Goal: Task Accomplishment & Management: Use online tool/utility

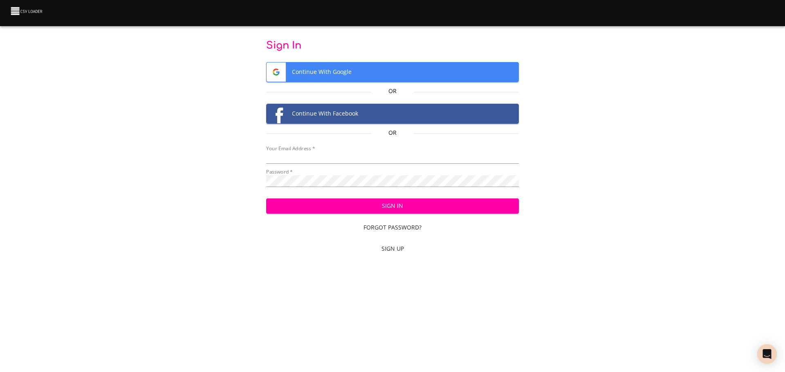
type input "ssmith@conceptltd.com"
click at [385, 200] on button "Sign In" at bounding box center [392, 206] width 253 height 15
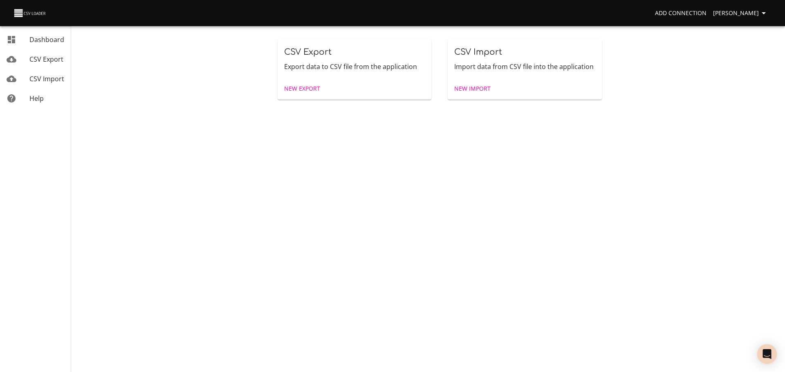
click at [484, 83] on link "New Import" at bounding box center [472, 88] width 43 height 15
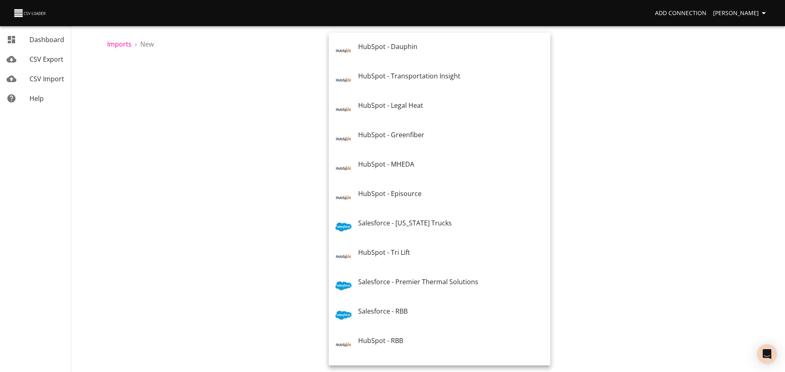
click at [371, 120] on body "Add Connection [PERSON_NAME] Dashboard CSV Export CSV Import Help Imports › New…" at bounding box center [392, 186] width 785 height 372
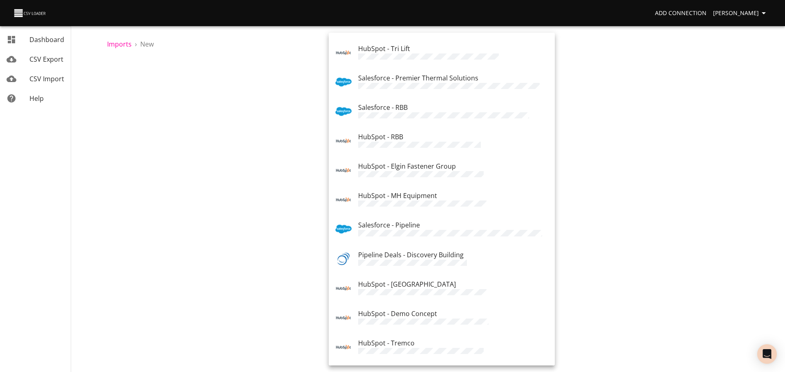
scroll to position [285, 0]
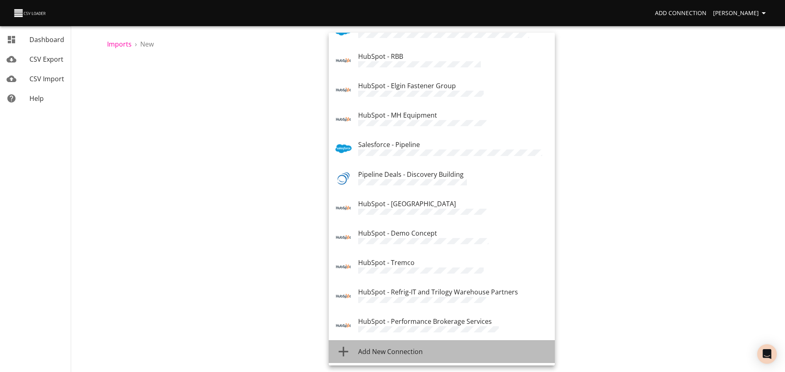
click at [391, 348] on span "Add New Connection" at bounding box center [390, 351] width 65 height 9
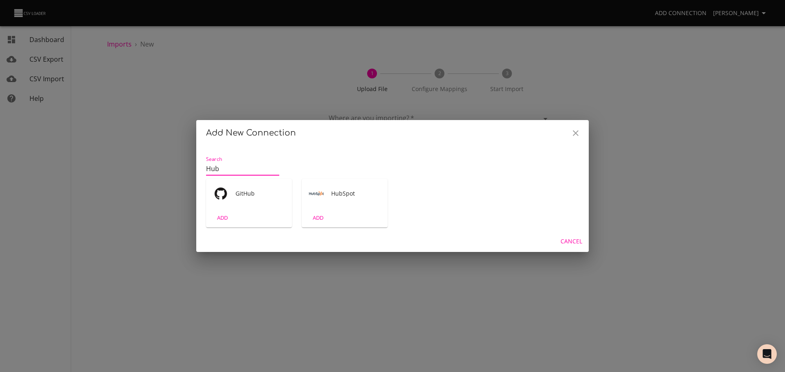
type input "Hub"
click at [324, 199] on div "HubSpot" at bounding box center [345, 193] width 86 height 29
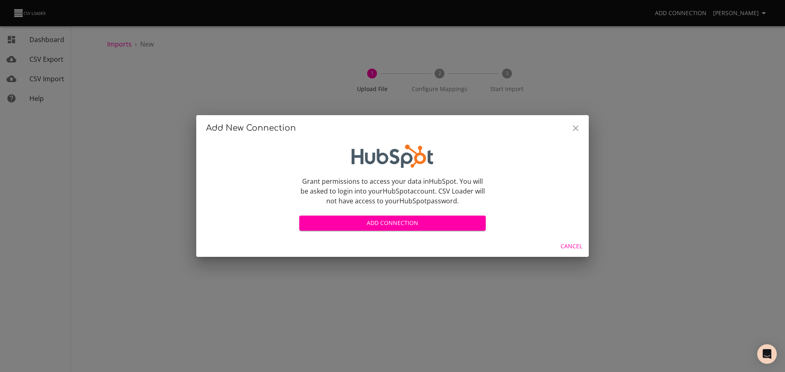
scroll to position [2, 0]
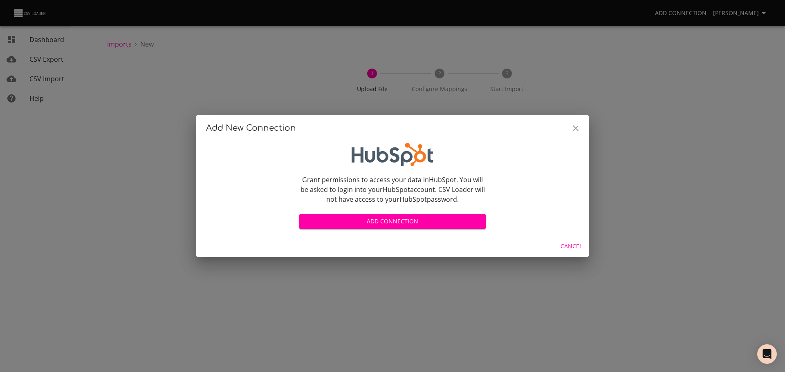
click at [340, 219] on span "Add Connection" at bounding box center [392, 222] width 173 height 10
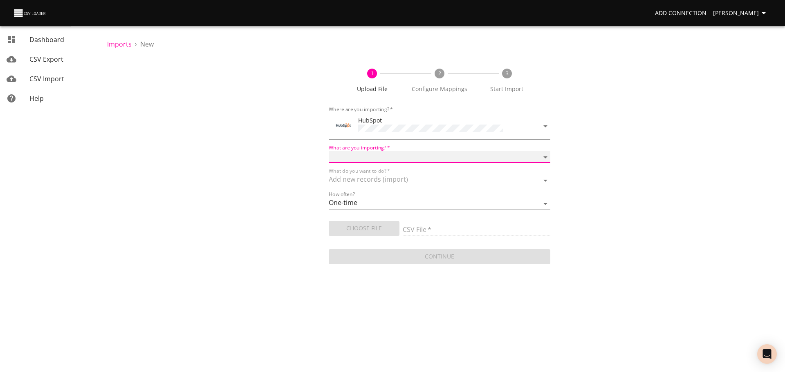
click at [400, 154] on select "Calls Companies Contacts Deals Emails Line items Meetings Notes Products Tasks …" at bounding box center [440, 157] width 222 height 12
select select "companies"
click at [329, 151] on select "Calls Companies Contacts Deals Emails Line items Meetings Notes Products Tasks …" at bounding box center [440, 157] width 222 height 12
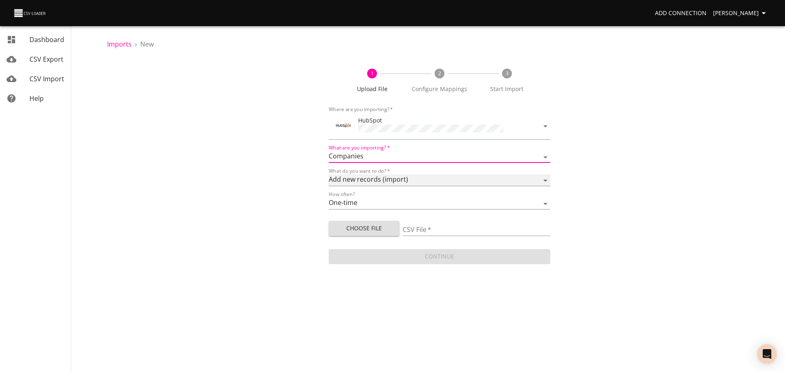
click at [365, 181] on select "Add new records (import) Update existing records (update) Add new and update ex…" at bounding box center [440, 181] width 222 height 12
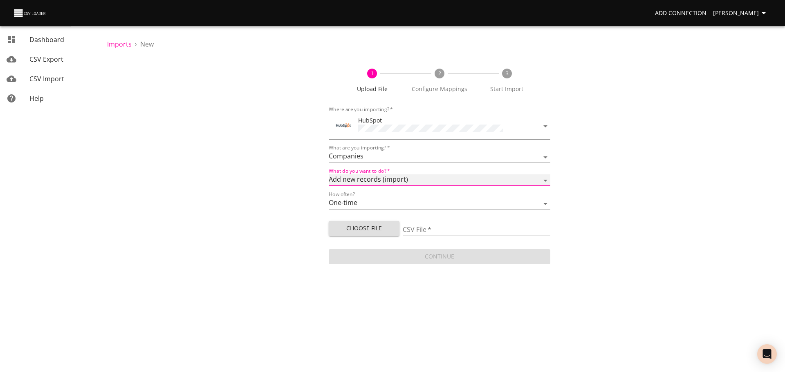
select select "update"
click at [329, 175] on select "Add new records (import) Update existing records (update) Add new and update ex…" at bounding box center [440, 181] width 222 height 12
click at [378, 228] on span "Choose File" at bounding box center [364, 229] width 58 height 10
type input "Assoications Company to Company Errors.xlsx"
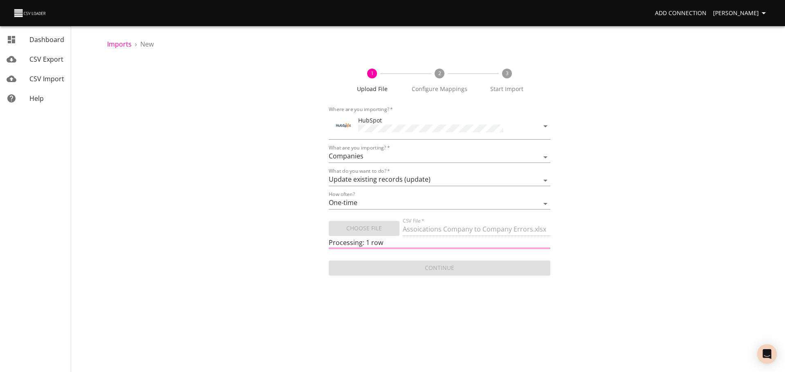
click at [299, 195] on div "1 Upload File 2 Configure Mappings 3 Start Import Where are you importing?   * …" at bounding box center [439, 168] width 665 height 219
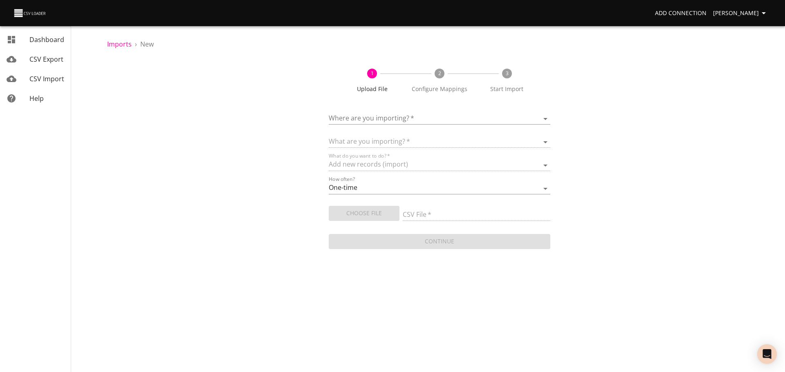
click at [381, 116] on body "Add Connection [PERSON_NAME] Dashboard CSV Export CSV Import Help Imports › New…" at bounding box center [392, 186] width 785 height 372
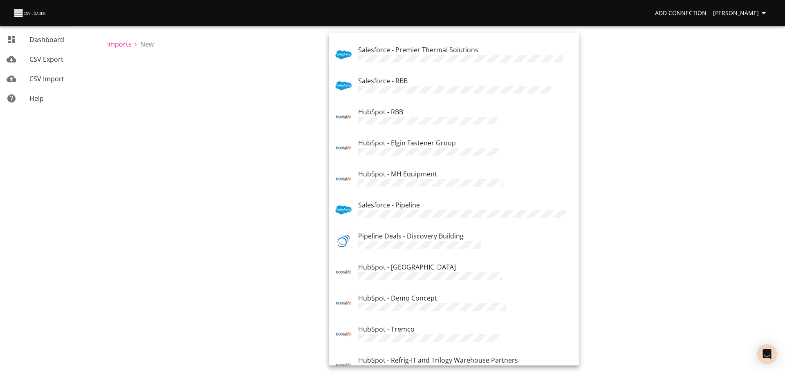
scroll to position [314, 0]
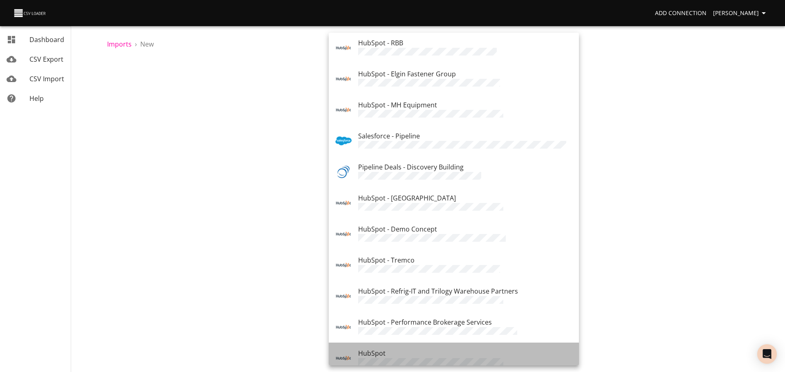
click at [399, 343] on li "HubSpot" at bounding box center [454, 358] width 250 height 31
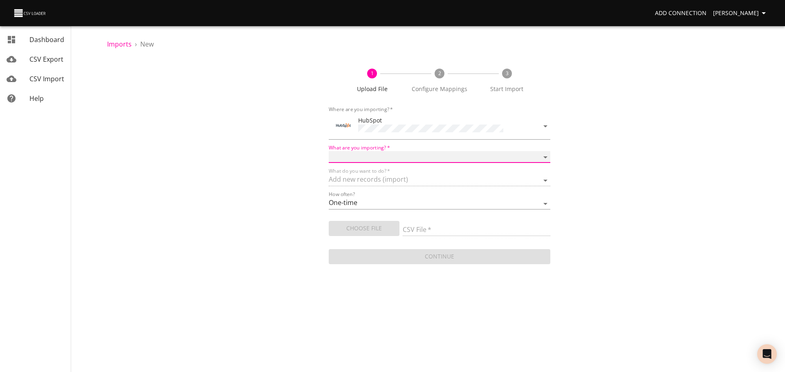
click at [385, 156] on select "Calls Companies Contacts Deals Emails Line items Meetings Notes Products Tasks …" at bounding box center [440, 157] width 222 height 12
select select "companies"
click at [329, 151] on select "Calls Companies Contacts Deals Emails Line items Meetings Notes Products Tasks …" at bounding box center [440, 157] width 222 height 12
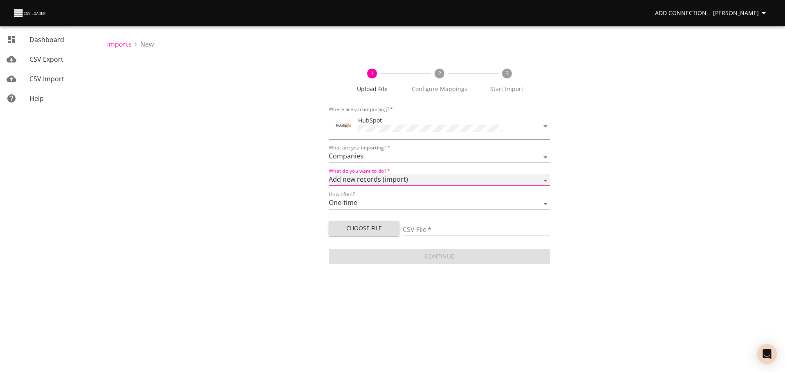
click at [374, 185] on select "Add new records (import) Update existing records (update) Add new and update ex…" at bounding box center [440, 181] width 222 height 12
select select "update"
click at [329, 175] on select "Add new records (import) Update existing records (update) Add new and update ex…" at bounding box center [440, 181] width 222 height 12
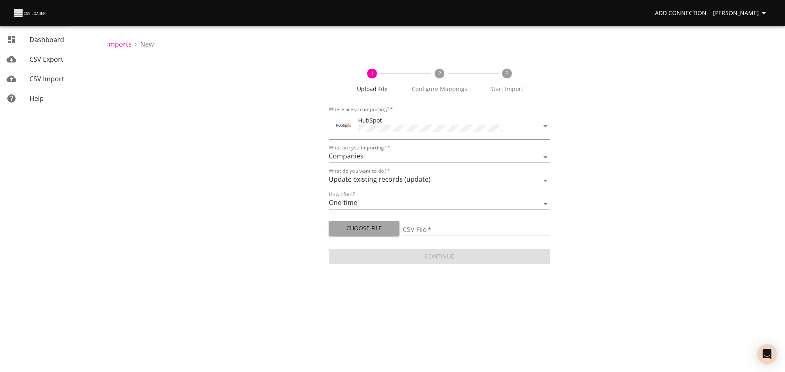
click at [378, 226] on span "Choose File" at bounding box center [364, 229] width 58 height 10
type input "Assoications Company to Company Errors 2.xlsx"
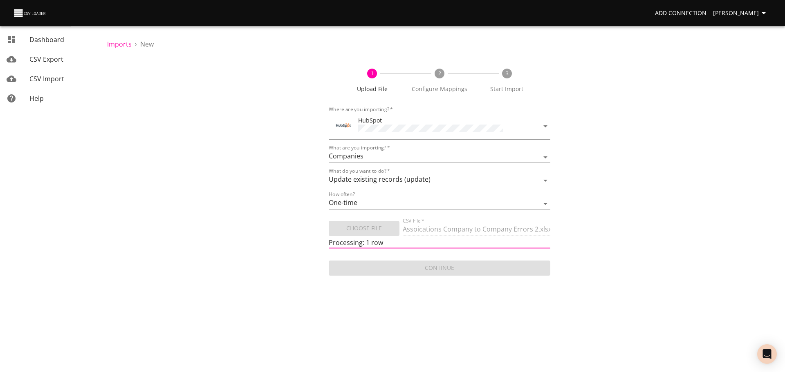
click at [256, 164] on div "1 Upload File 2 Configure Mappings 3 Start Import Where are you importing?   * …" at bounding box center [439, 168] width 665 height 219
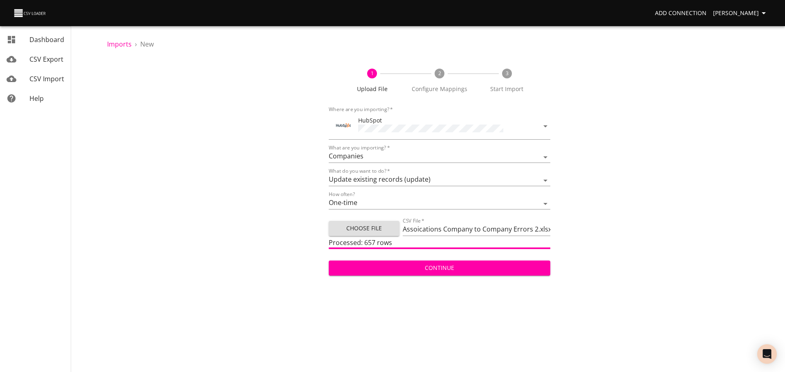
click at [394, 275] on form "Where are you importing?   * HubSpot What are you importing?   * Calls Companie…" at bounding box center [440, 190] width 222 height 175
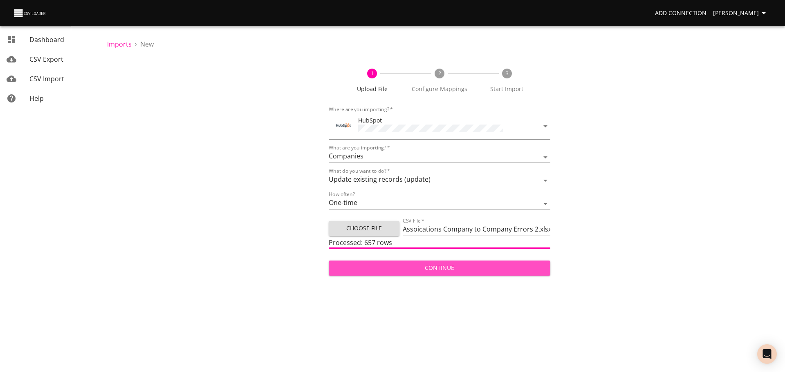
click at [390, 268] on span "Continue" at bounding box center [439, 268] width 208 height 10
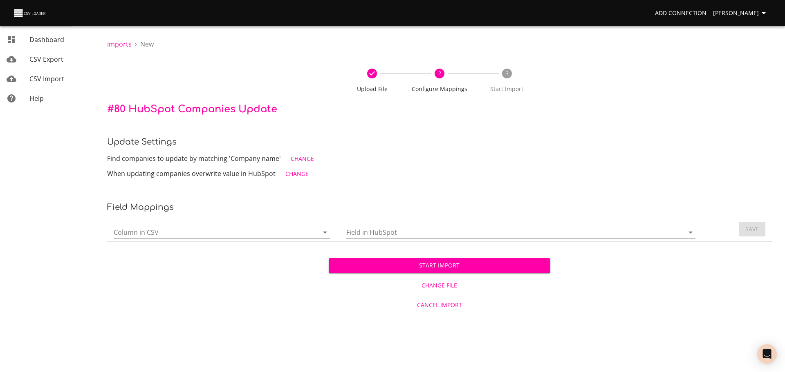
click at [301, 155] on span "Change" at bounding box center [302, 159] width 23 height 10
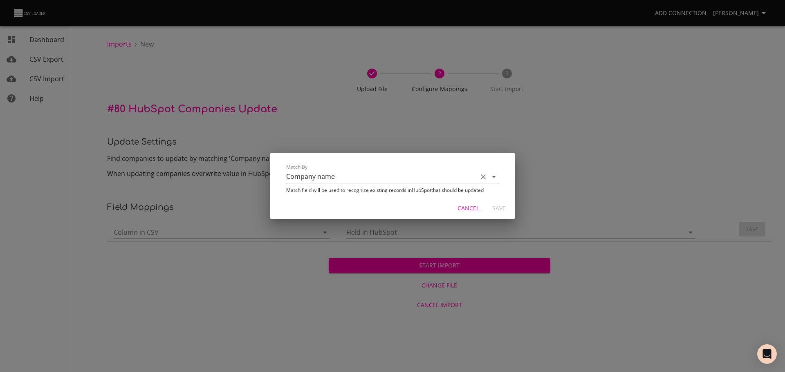
click at [307, 170] on div "Match By Company name" at bounding box center [392, 174] width 213 height 20
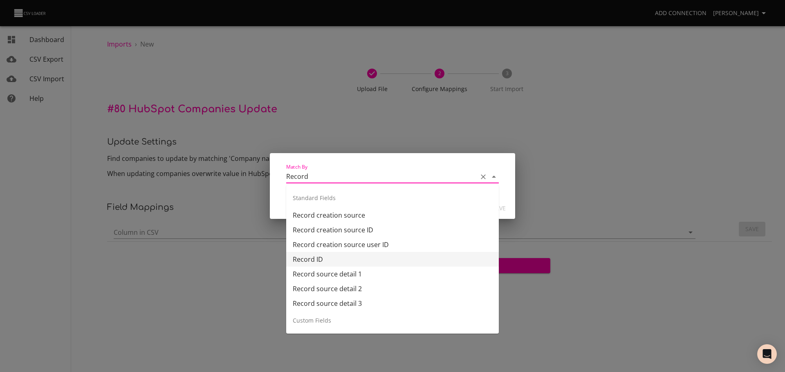
click at [329, 263] on li "Record ID" at bounding box center [392, 259] width 213 height 15
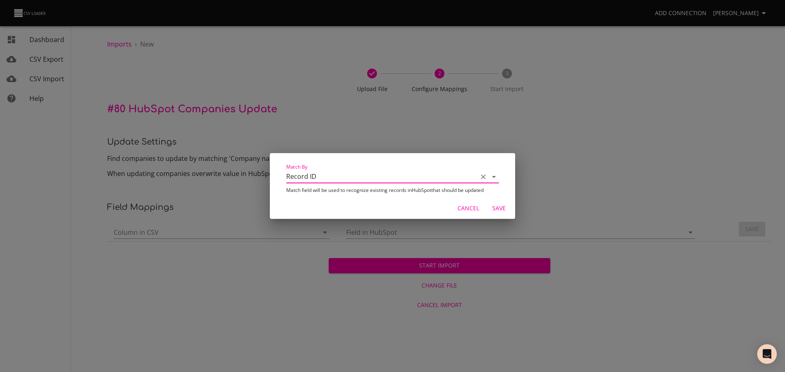
type input "Record ID"
click at [499, 210] on span "Save" at bounding box center [499, 209] width 20 height 10
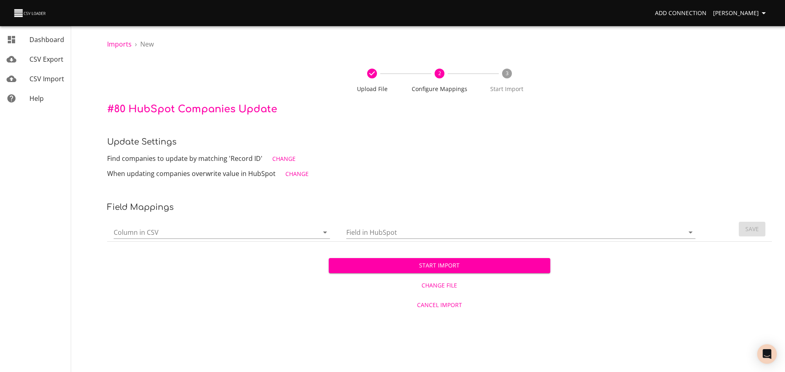
click at [167, 233] on input "Column in CSV" at bounding box center [209, 232] width 191 height 13
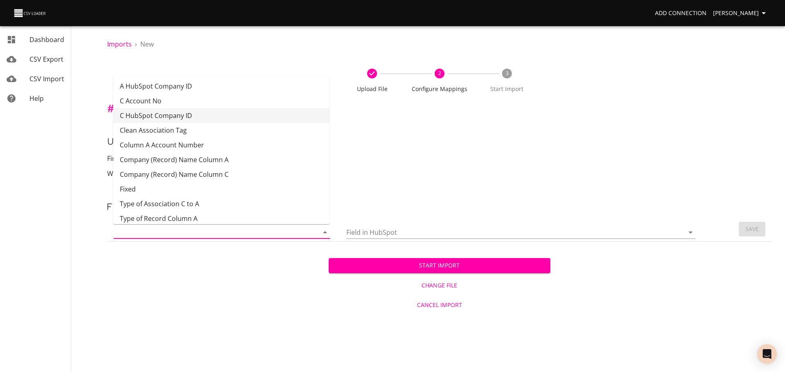
click at [196, 119] on li "C HubSpot Company ID" at bounding box center [221, 115] width 216 height 15
type input "C HubSpot Company ID"
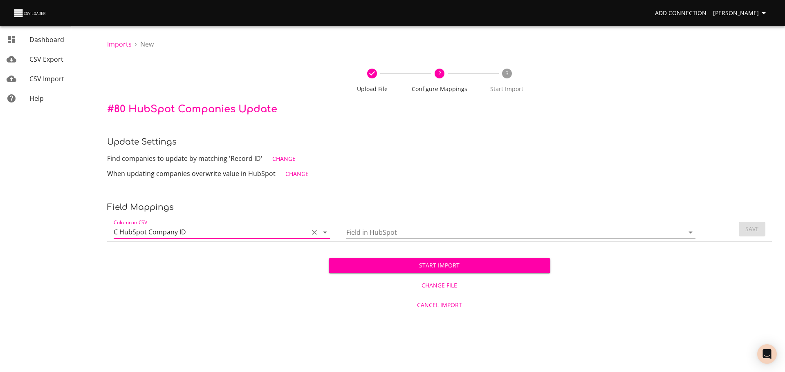
click at [379, 227] on input "Field in HubSpot" at bounding box center [508, 232] width 324 height 13
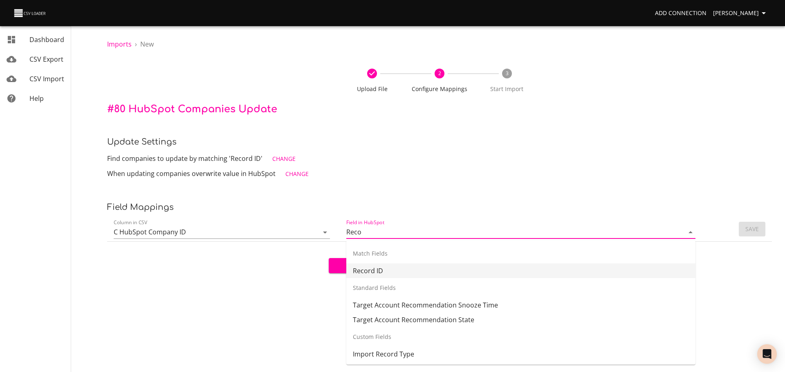
click at [380, 268] on li "Record ID" at bounding box center [520, 271] width 349 height 15
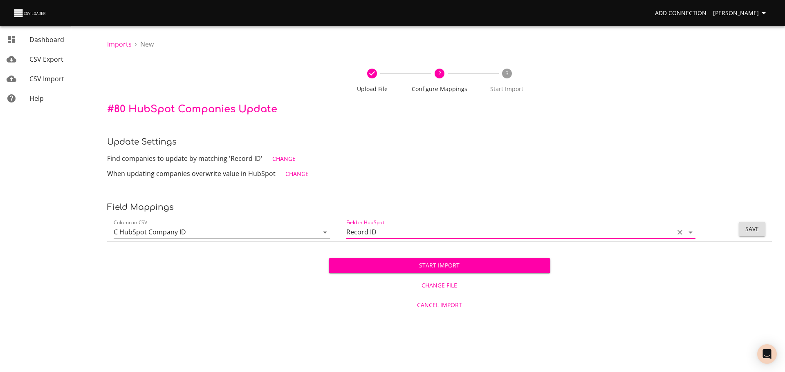
type input "Record ID"
click at [739, 228] on button "Save" at bounding box center [752, 229] width 27 height 15
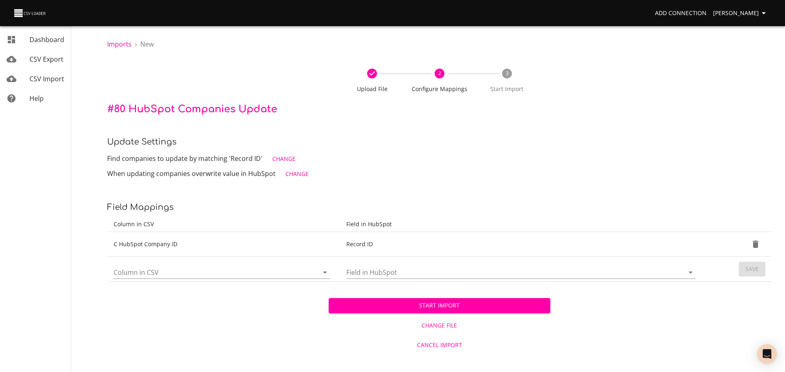
click at [144, 269] on input "Column in CSV" at bounding box center [209, 272] width 191 height 13
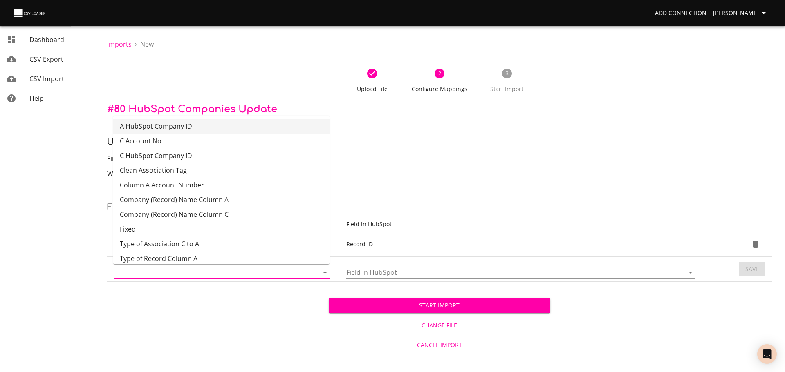
click at [197, 130] on li "A HubSpot Company ID" at bounding box center [221, 126] width 216 height 15
type input "A HubSpot Company ID"
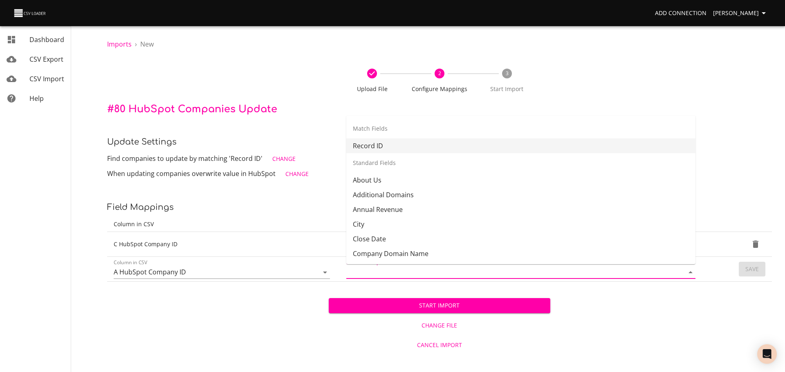
click at [380, 272] on input "Field in HubSpot" at bounding box center [508, 272] width 324 height 13
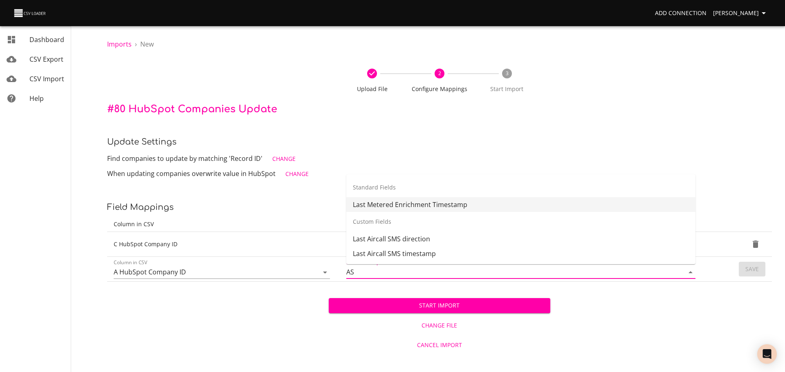
type input "A"
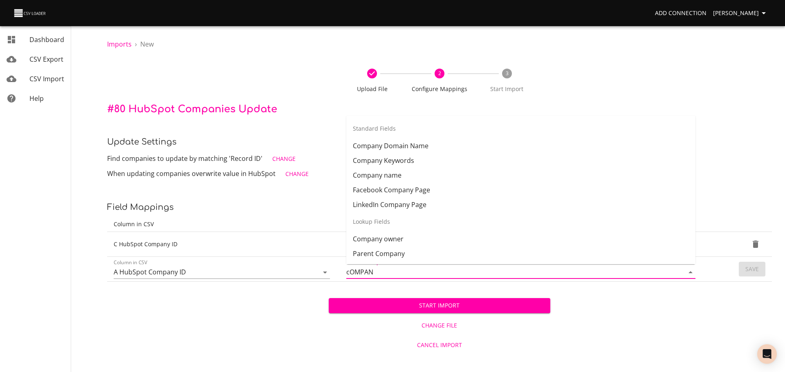
type input "cOMPANY"
click at [358, 274] on input "cOMPANY" at bounding box center [508, 272] width 324 height 13
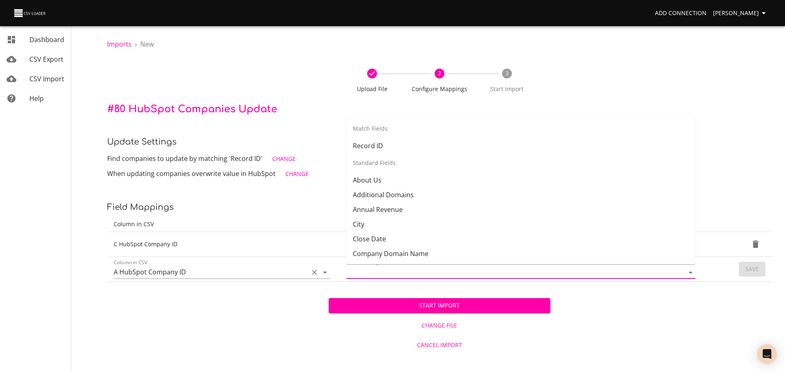
click at [316, 273] on icon "Clear" at bounding box center [314, 272] width 5 height 5
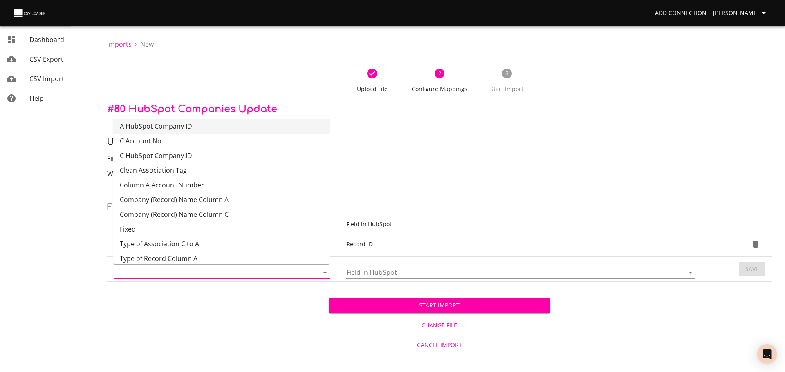
click at [208, 130] on li "A HubSpot Company ID" at bounding box center [221, 126] width 216 height 15
type input "A HubSpot Company ID"
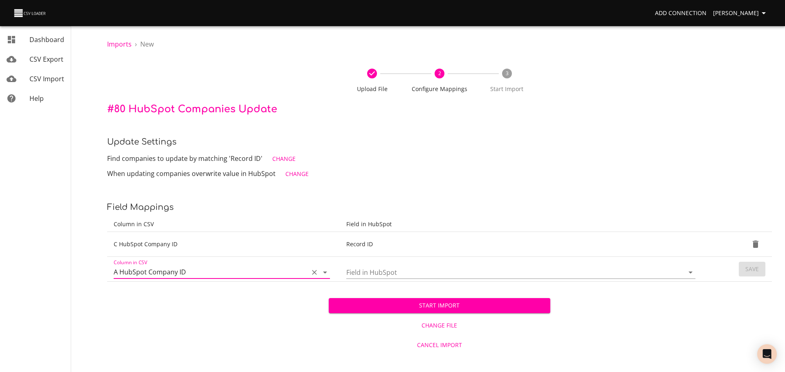
click at [369, 271] on input "Field in HubSpot" at bounding box center [508, 272] width 324 height 13
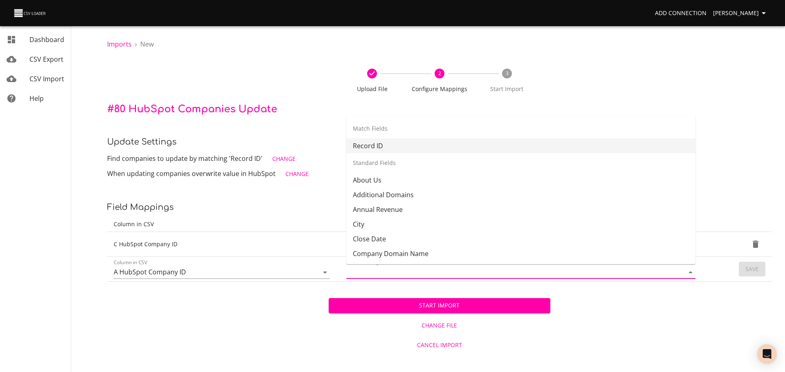
click at [399, 141] on li "Record ID" at bounding box center [520, 146] width 349 height 15
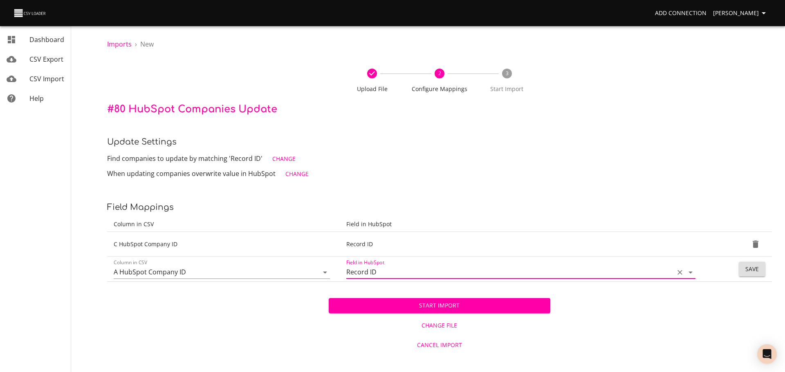
click at [753, 267] on span "Save" at bounding box center [751, 269] width 13 height 10
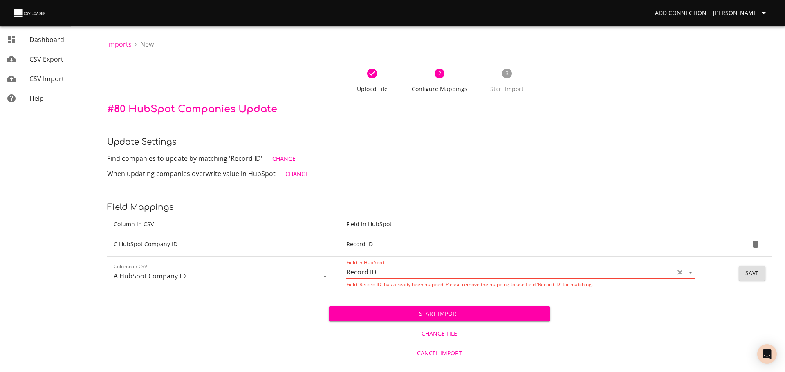
click at [439, 271] on input "Record ID" at bounding box center [508, 272] width 324 height 13
type input "a"
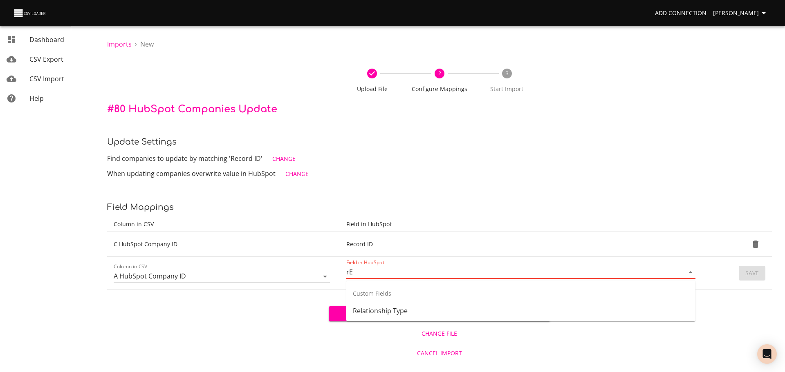
type input "r"
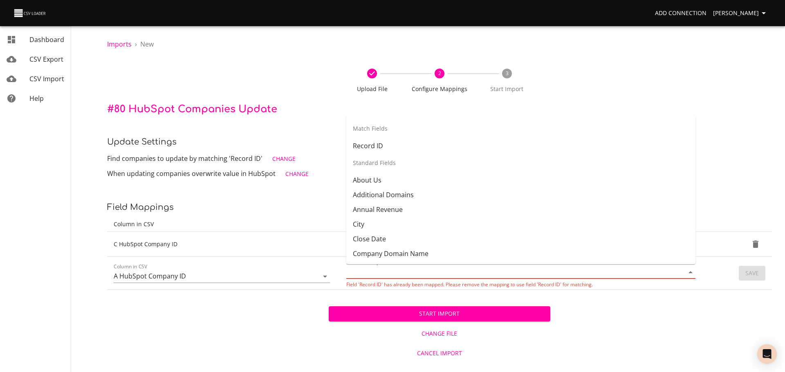
click at [215, 101] on div "Upload File 2 Configure Mappings 3 Start Import" at bounding box center [439, 81] width 665 height 44
